Goal: Task Accomplishment & Management: Use online tool/utility

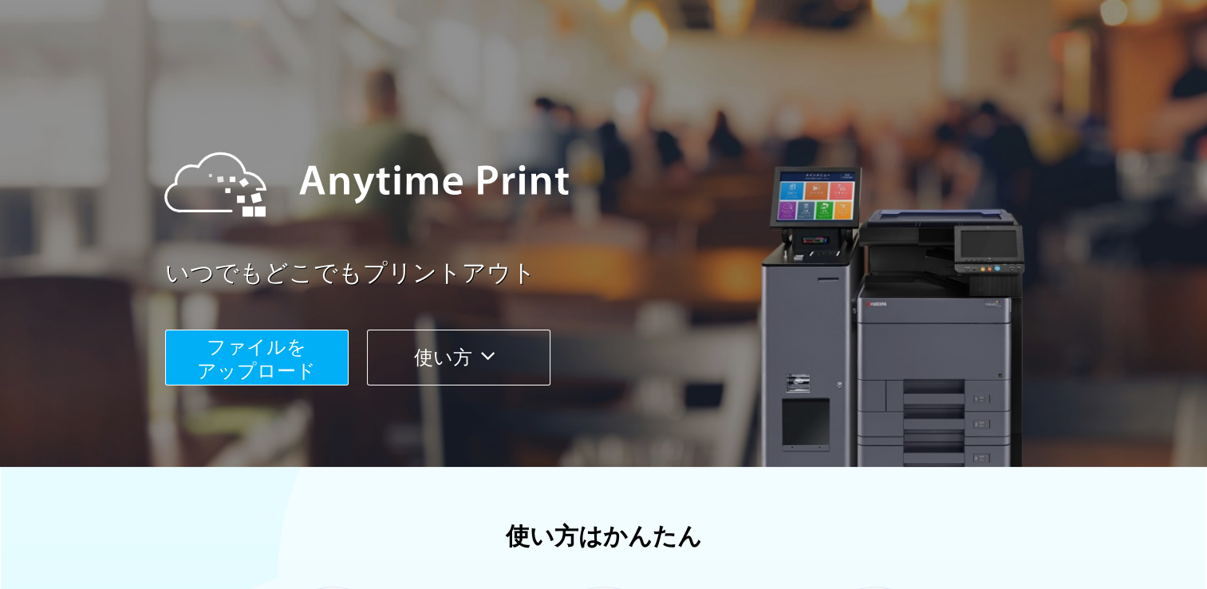
scroll to position [80, 0]
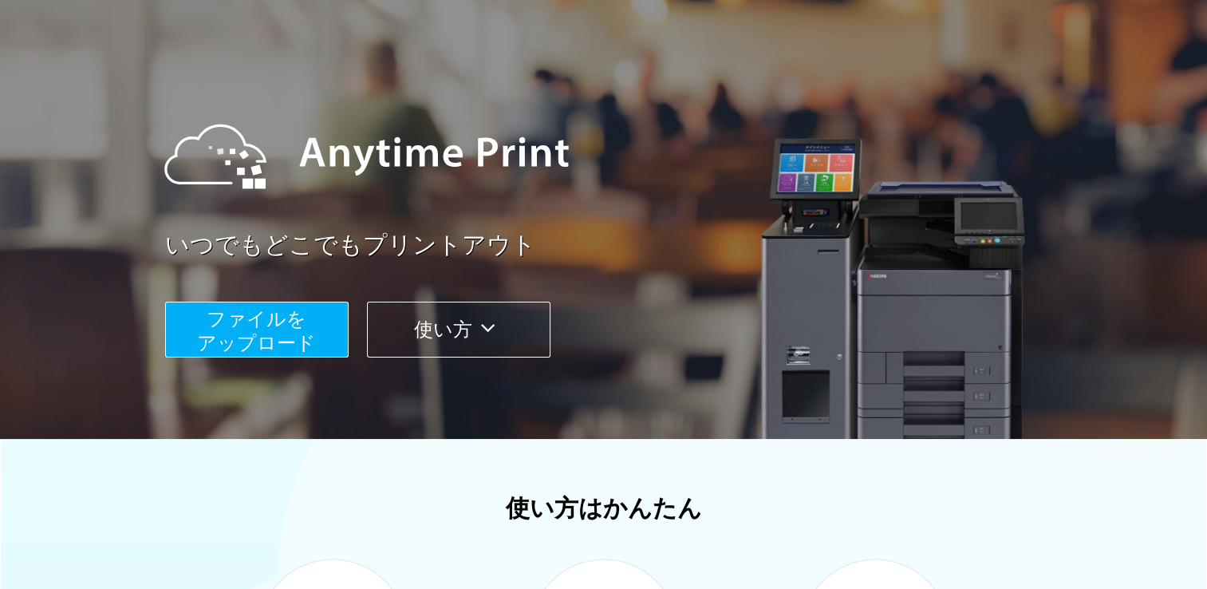
drag, startPoint x: 270, startPoint y: 331, endPoint x: 380, endPoint y: 326, distance: 110.2
click at [273, 331] on span "ファイルを ​​アップロード" at bounding box center [256, 330] width 119 height 45
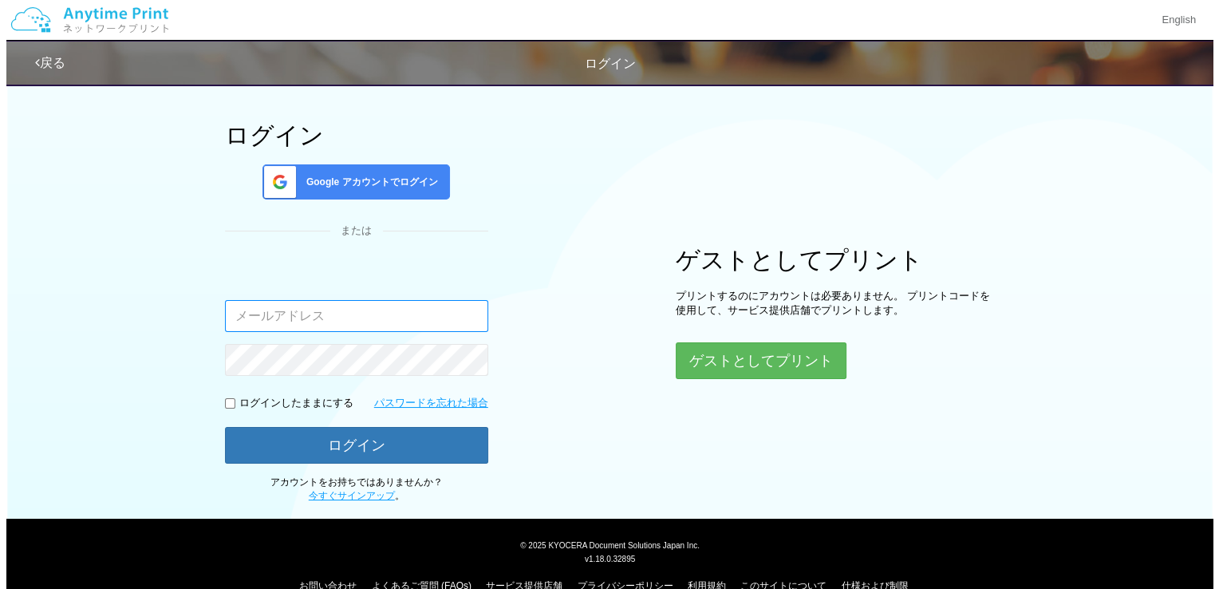
scroll to position [100, 0]
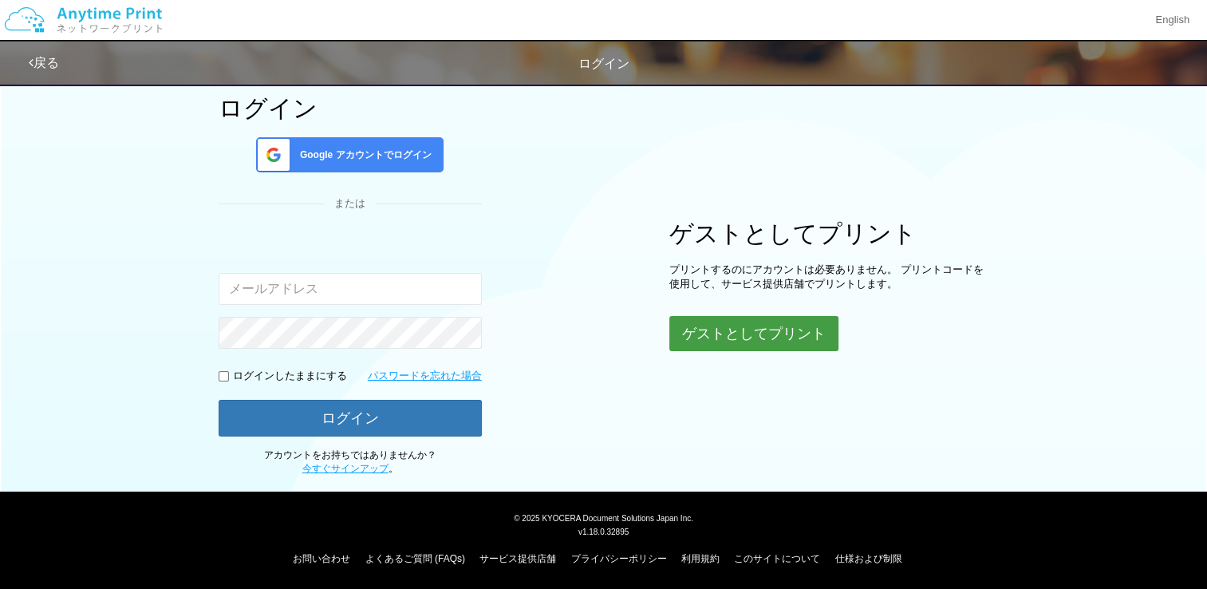
click at [705, 337] on button "ゲストとしてプリント" at bounding box center [753, 333] width 169 height 35
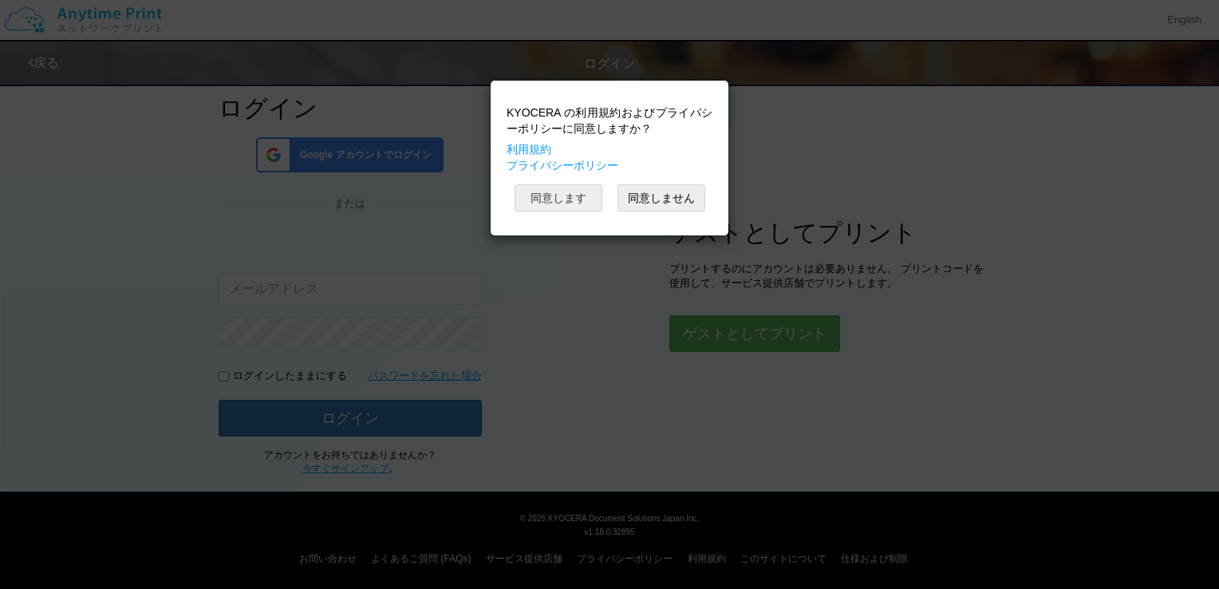
click at [550, 193] on button "同意します" at bounding box center [558, 197] width 88 height 27
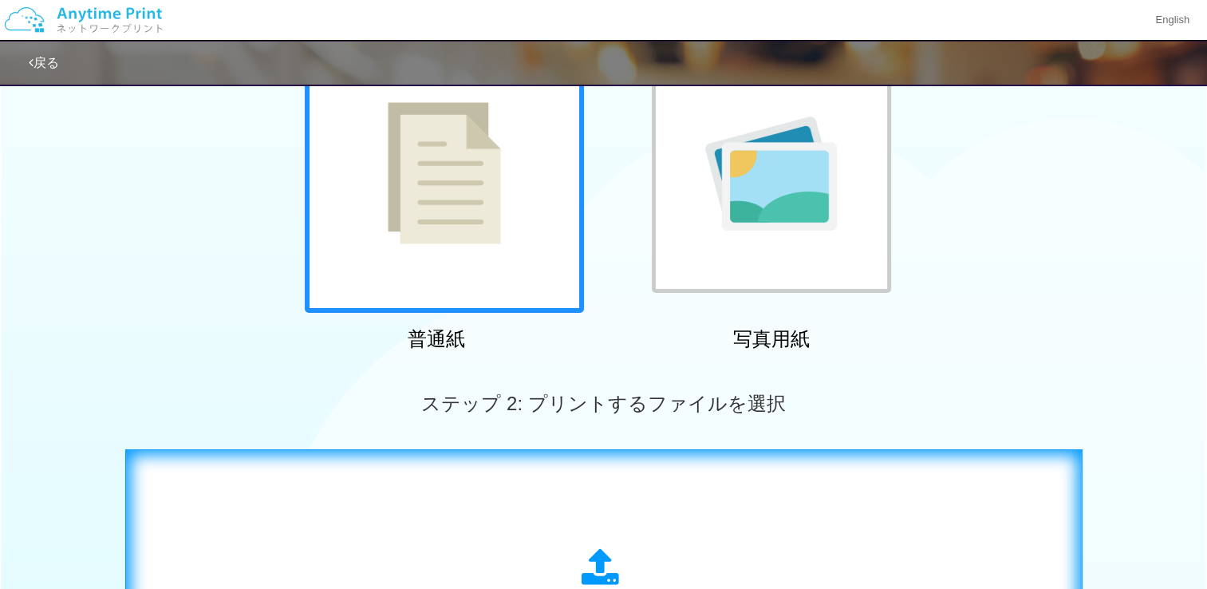
scroll to position [195, 0]
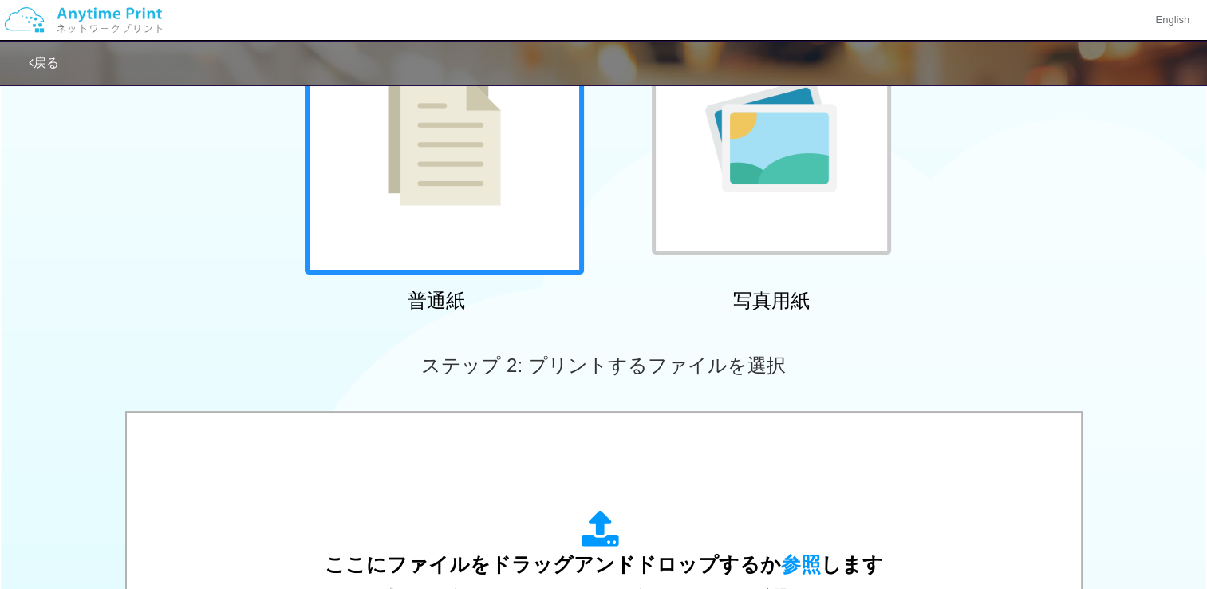
click at [475, 205] on img at bounding box center [444, 135] width 113 height 142
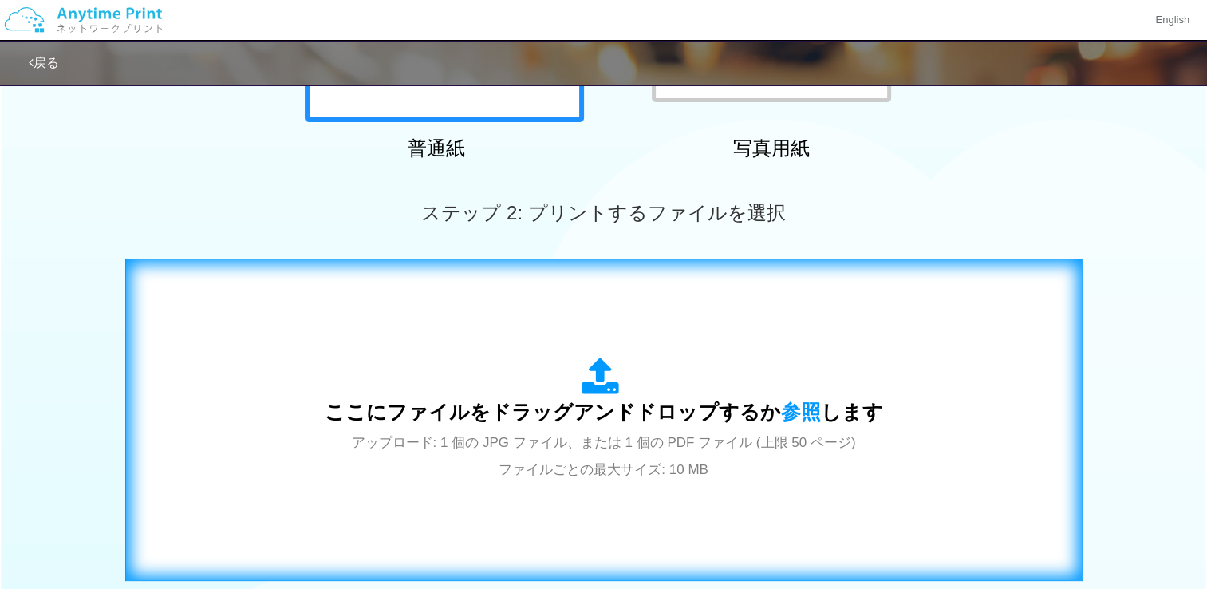
scroll to position [514, 0]
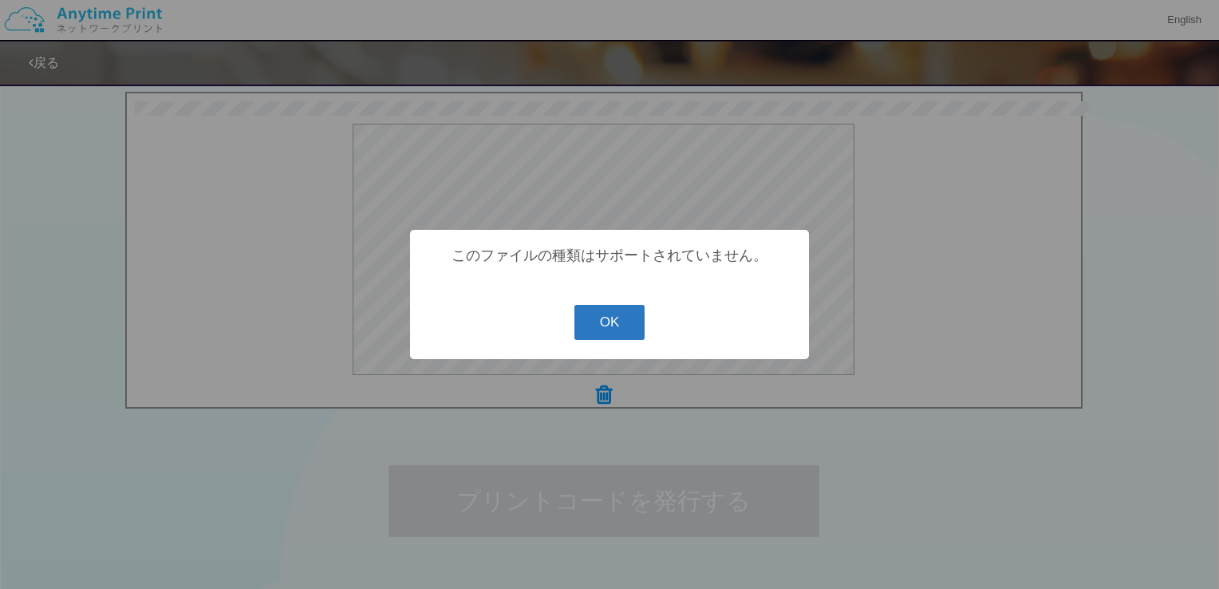
click at [605, 329] on button "OK" at bounding box center [609, 322] width 71 height 35
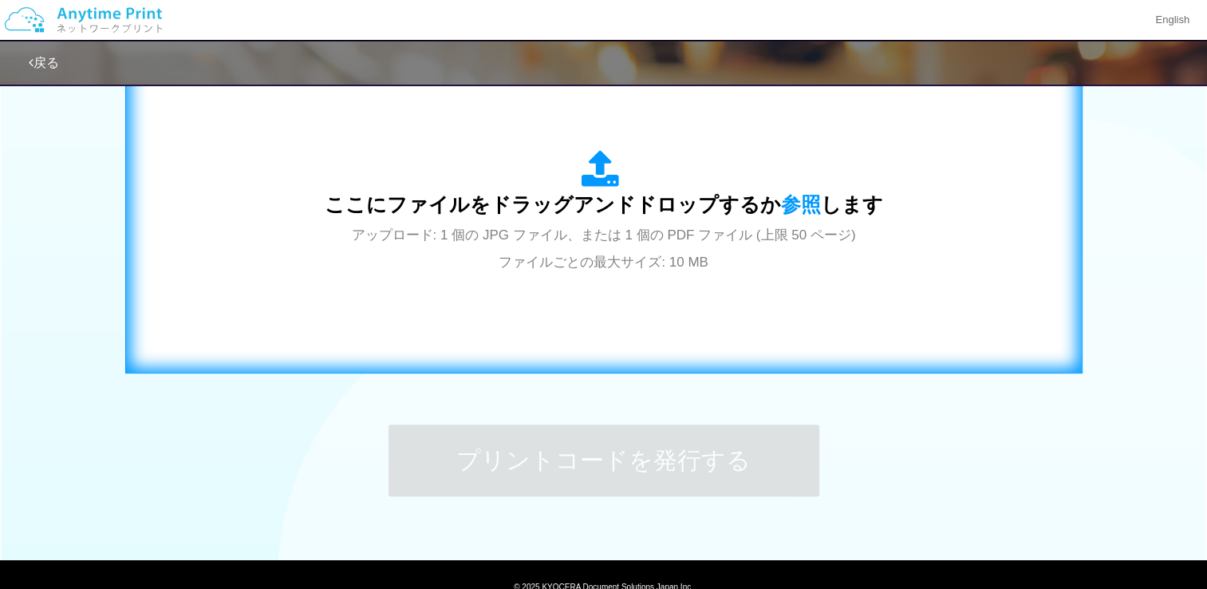
scroll to position [558, 0]
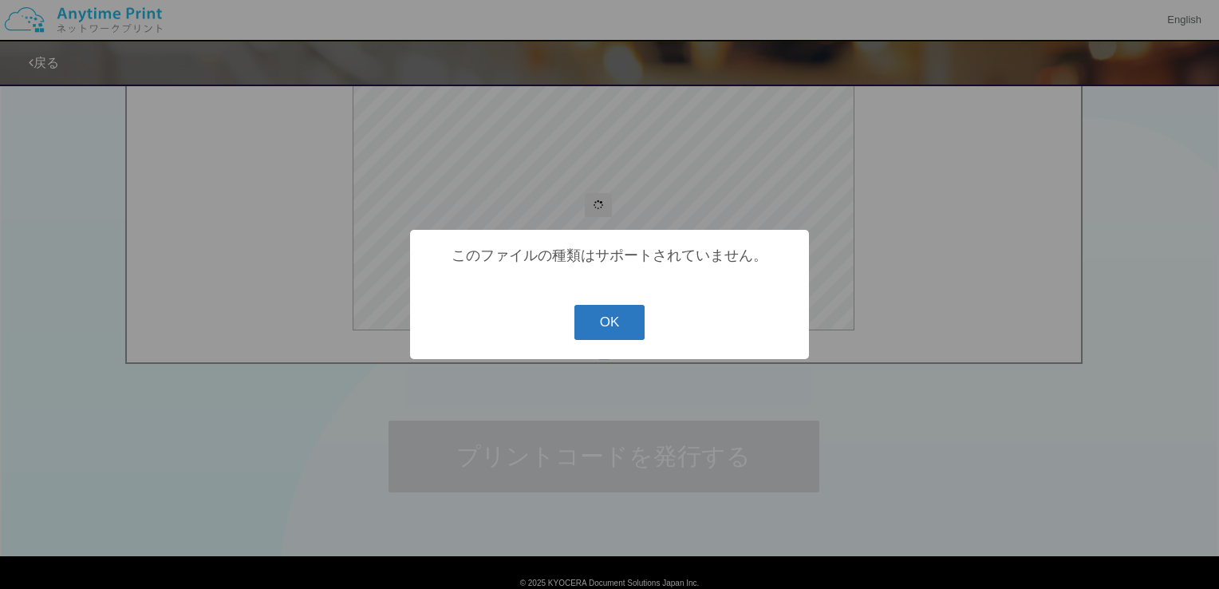
drag, startPoint x: 585, startPoint y: 327, endPoint x: 741, endPoint y: 327, distance: 156.3
click at [587, 327] on button "OK" at bounding box center [609, 322] width 71 height 35
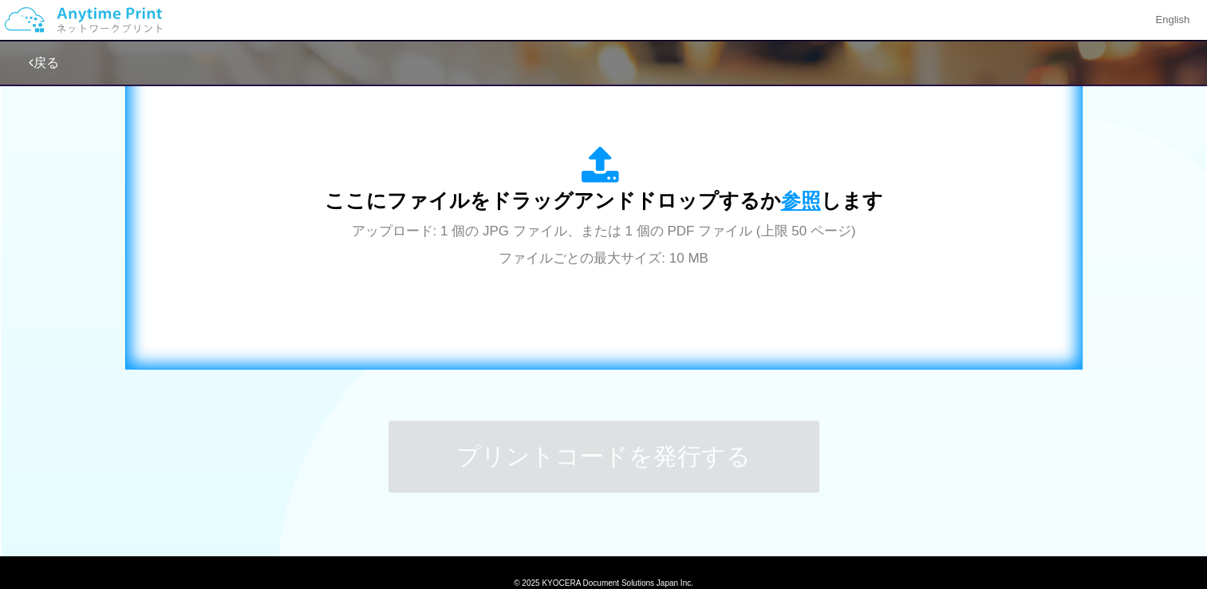
click at [793, 198] on span "参照" at bounding box center [801, 200] width 40 height 22
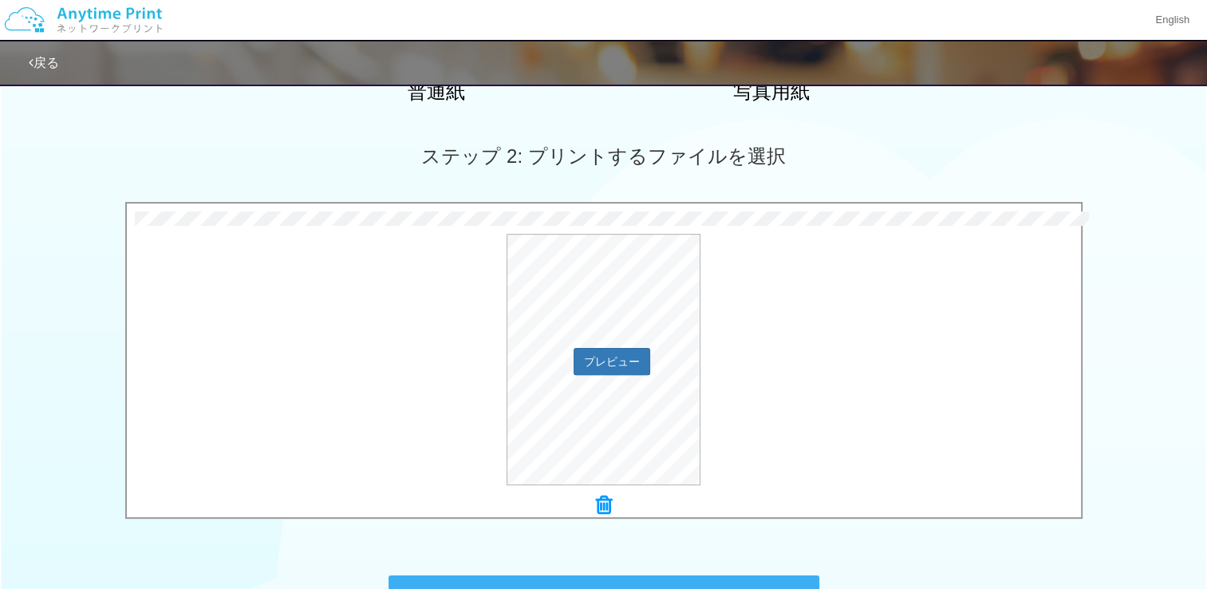
scroll to position [624, 0]
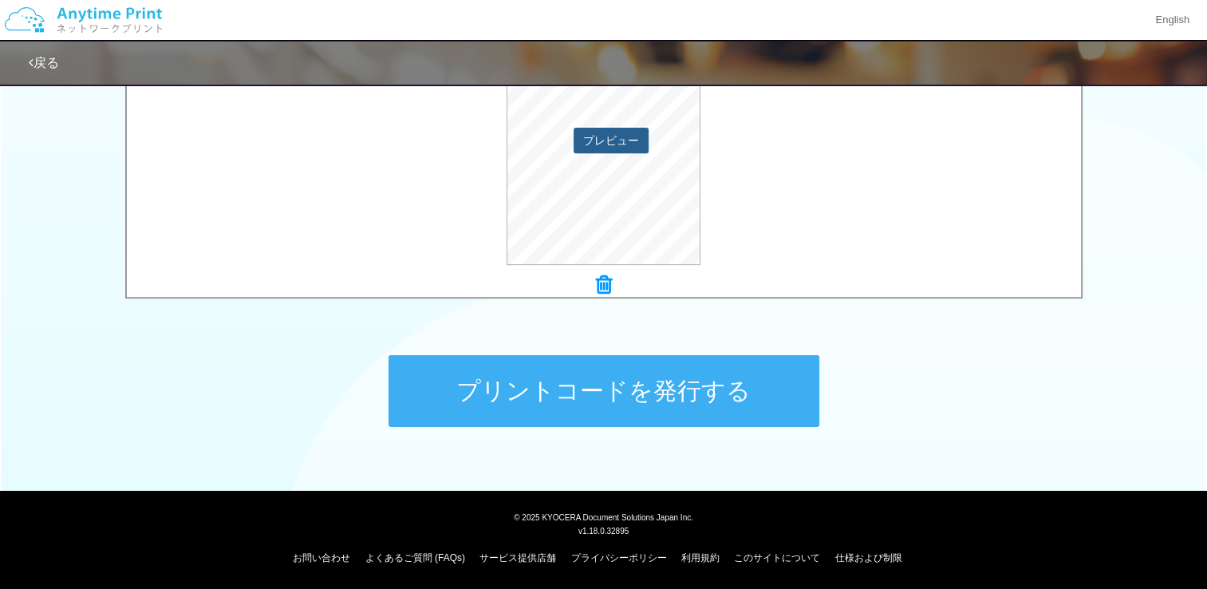
click at [601, 146] on button "プレビュー" at bounding box center [610, 141] width 75 height 26
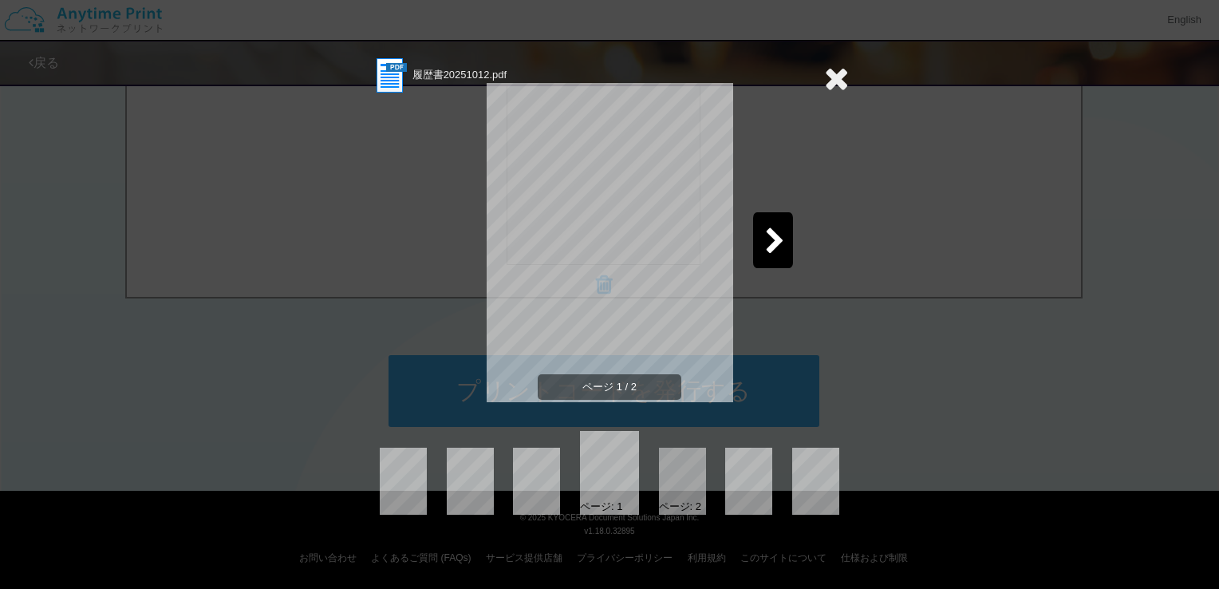
click at [778, 243] on icon at bounding box center [775, 242] width 20 height 28
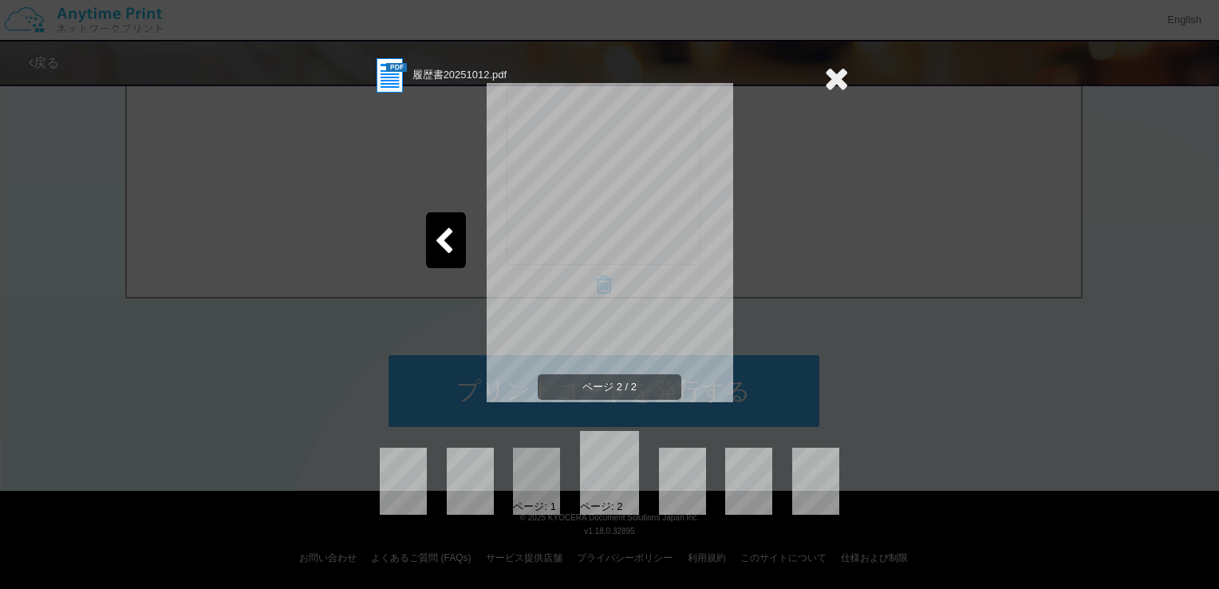
click at [845, 77] on icon at bounding box center [836, 78] width 25 height 32
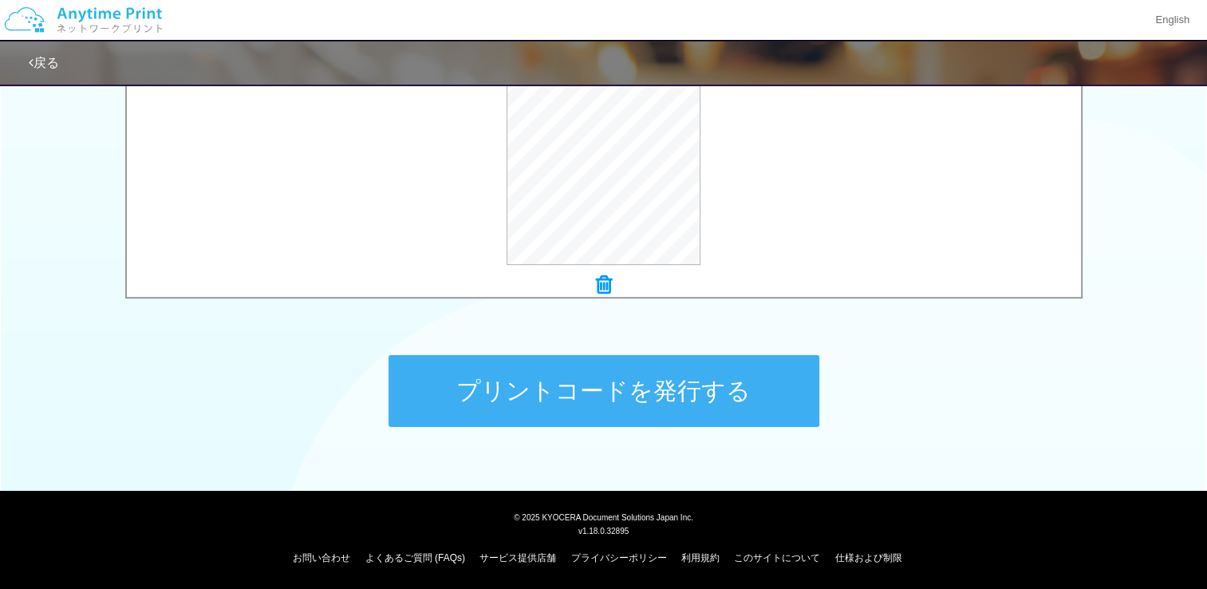
click at [563, 413] on button "プリントコードを発行する" at bounding box center [603, 391] width 431 height 72
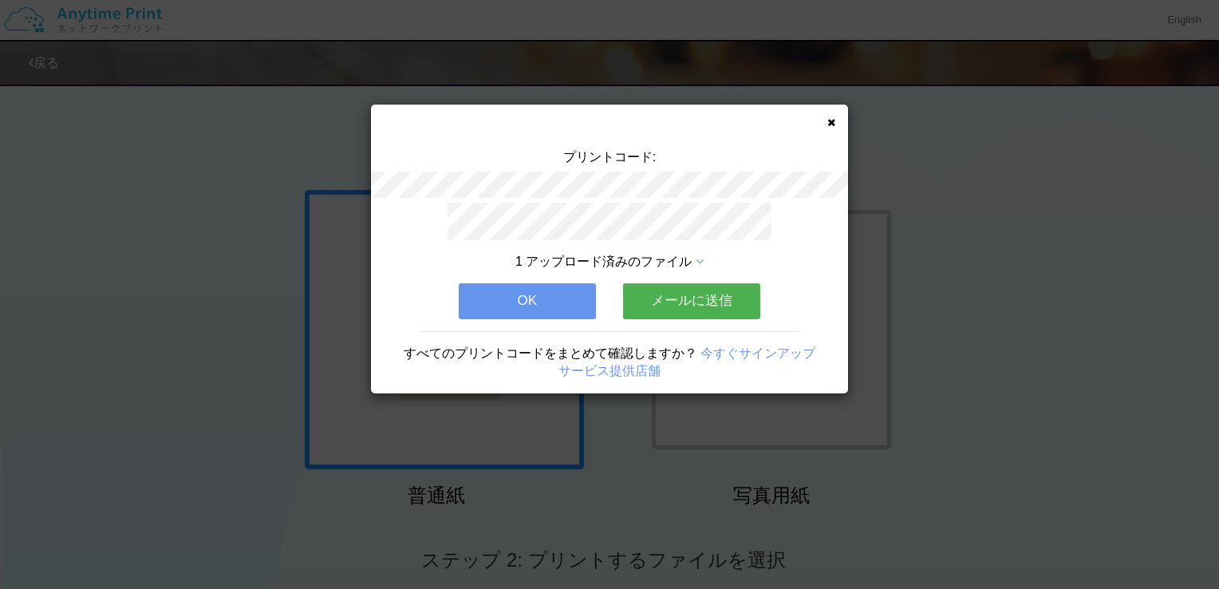
click at [697, 255] on icon at bounding box center [699, 261] width 8 height 13
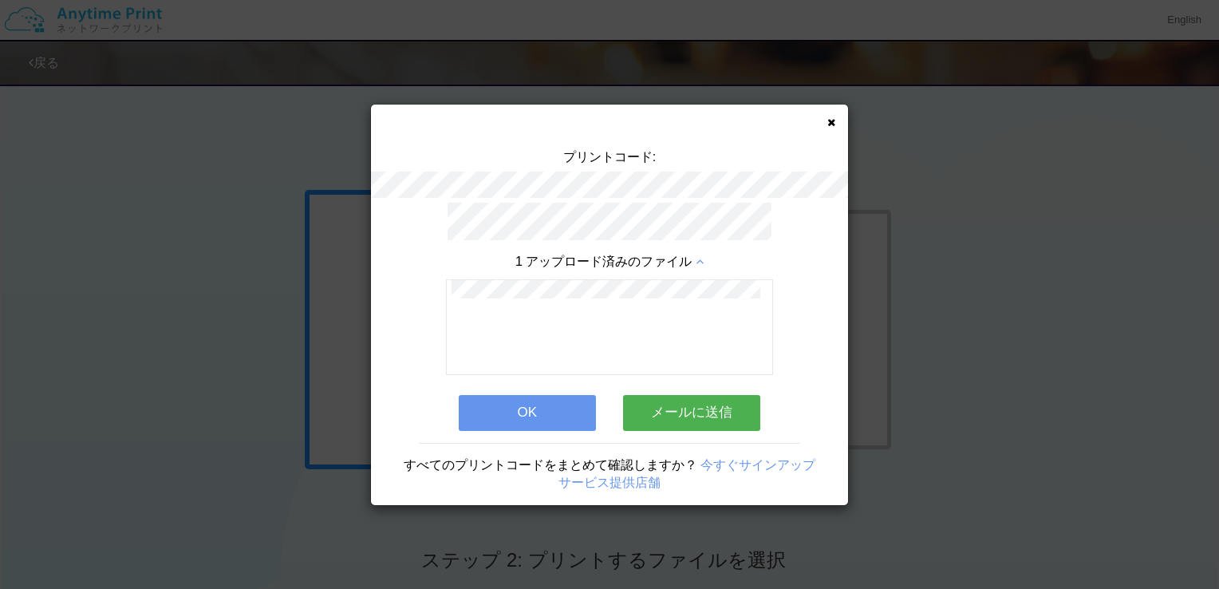
click at [519, 399] on button "OK" at bounding box center [527, 412] width 137 height 35
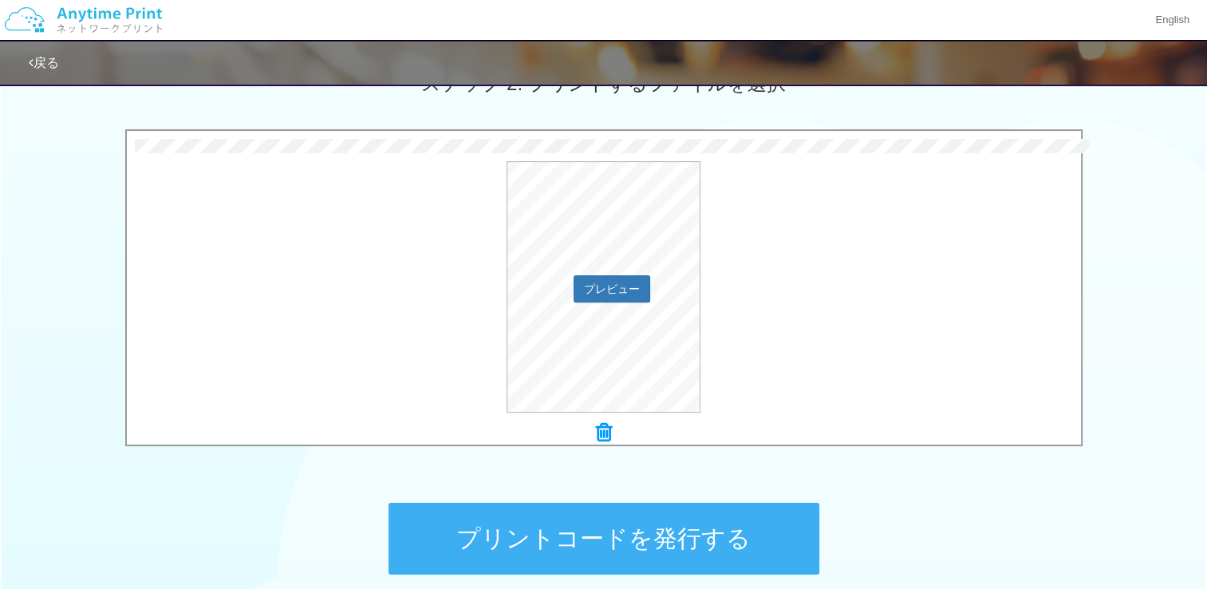
scroll to position [478, 0]
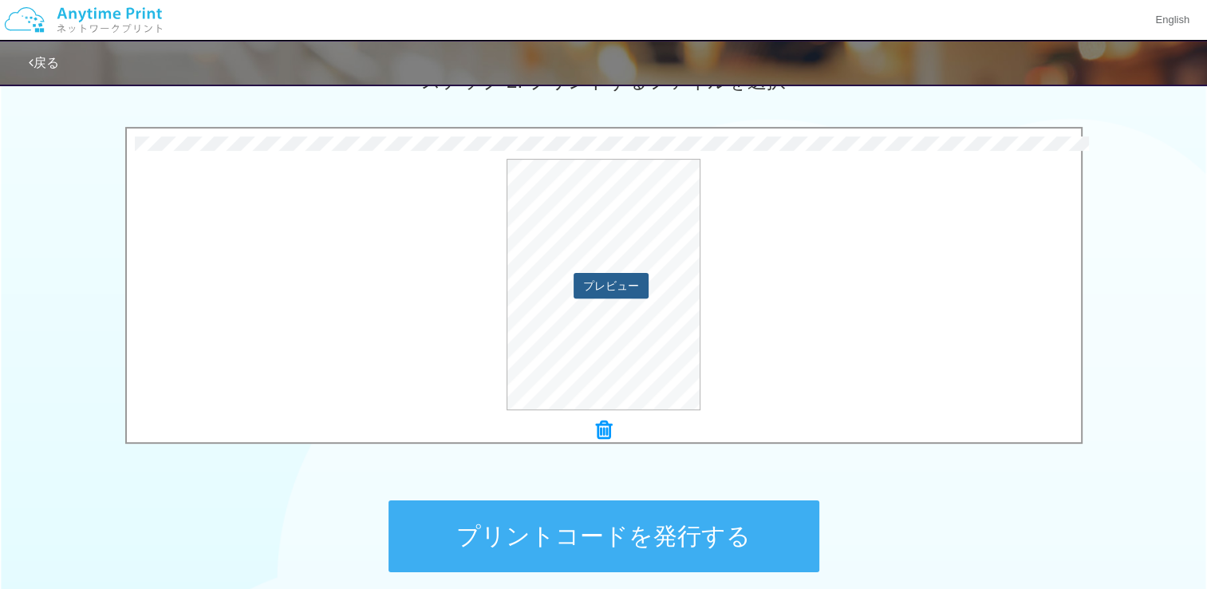
click at [603, 285] on button "プレビュー" at bounding box center [610, 286] width 75 height 26
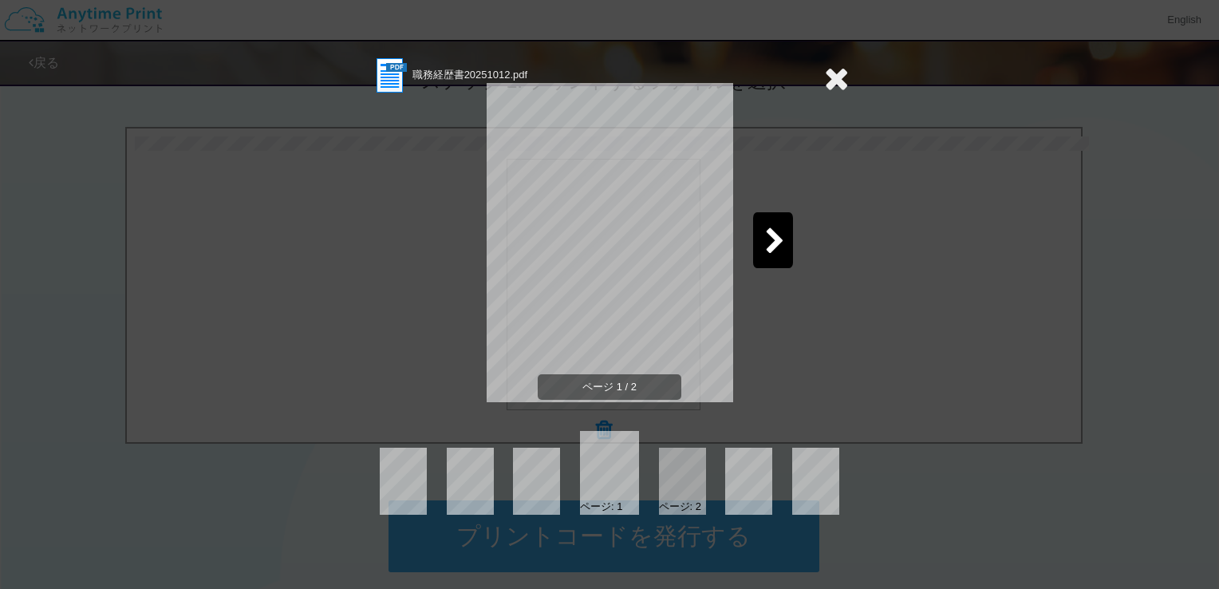
click at [775, 238] on icon at bounding box center [775, 242] width 20 height 28
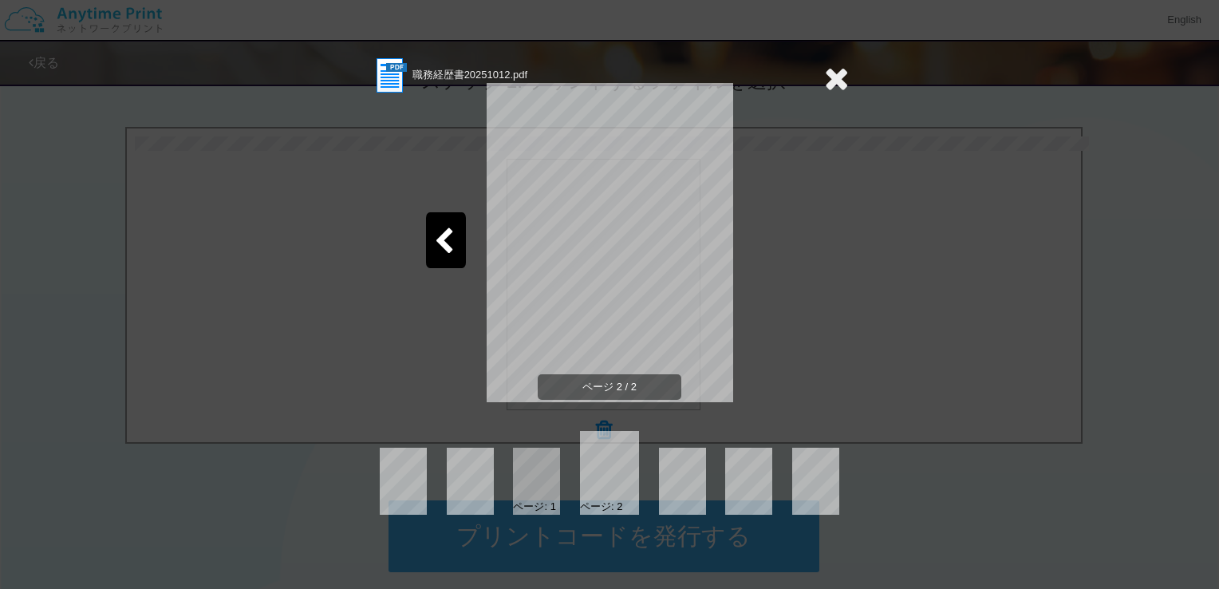
click at [834, 81] on icon at bounding box center [836, 78] width 25 height 32
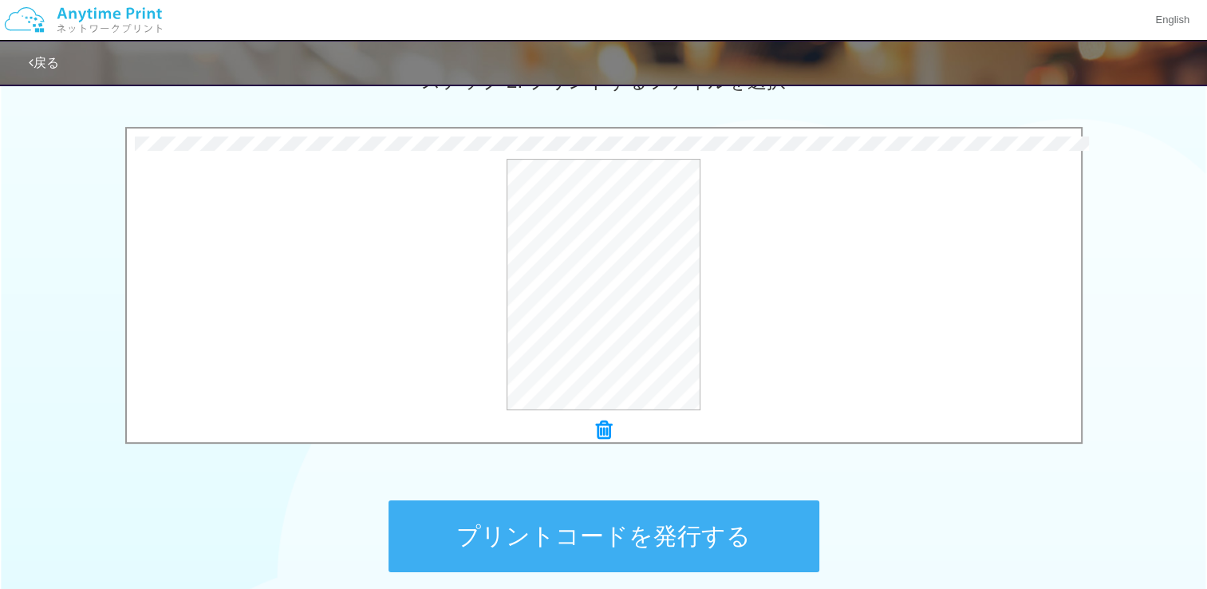
click at [634, 530] on button "プリントコードを発行する" at bounding box center [603, 536] width 431 height 72
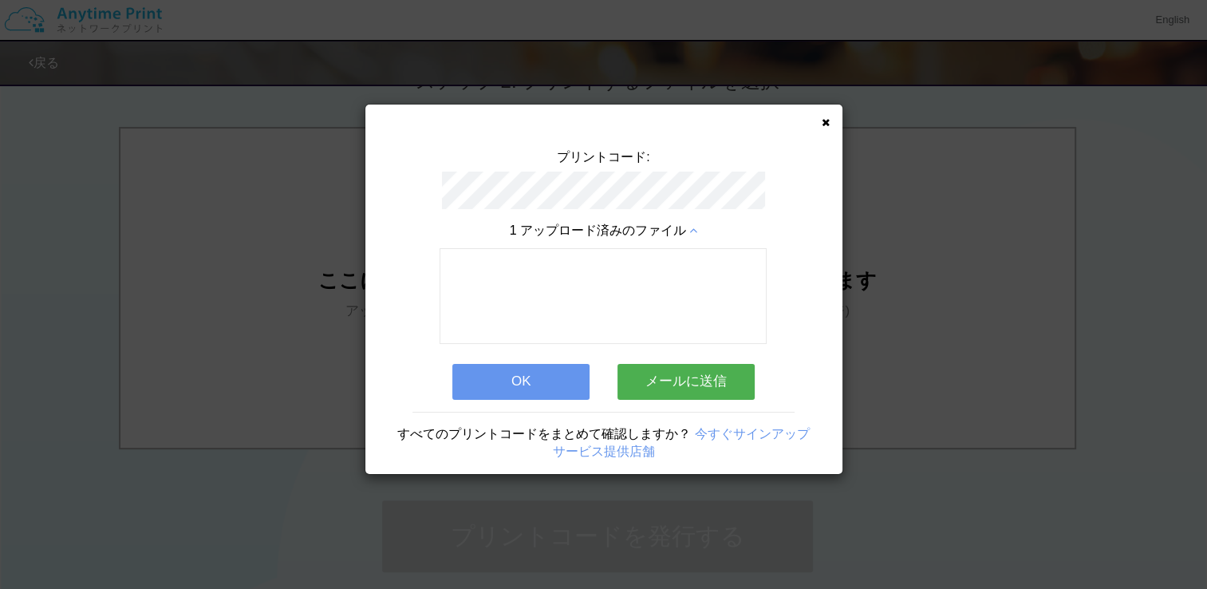
scroll to position [0, 0]
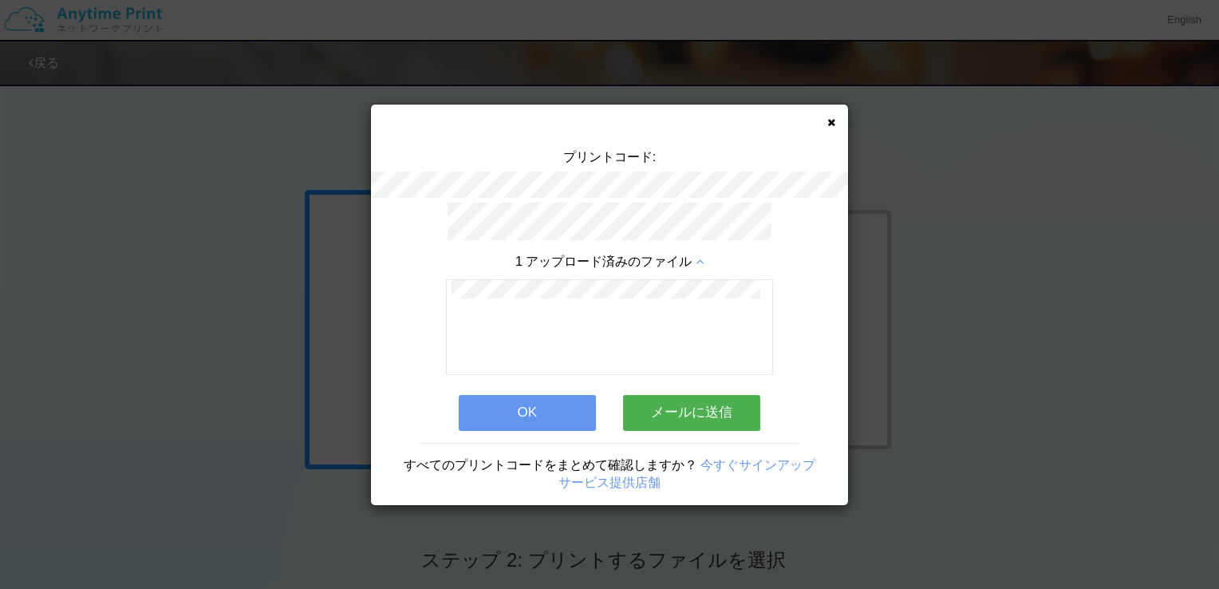
drag, startPoint x: 493, startPoint y: 404, endPoint x: 643, endPoint y: 340, distance: 162.9
click at [494, 404] on button "OK" at bounding box center [527, 412] width 137 height 35
